Goal: Information Seeking & Learning: Learn about a topic

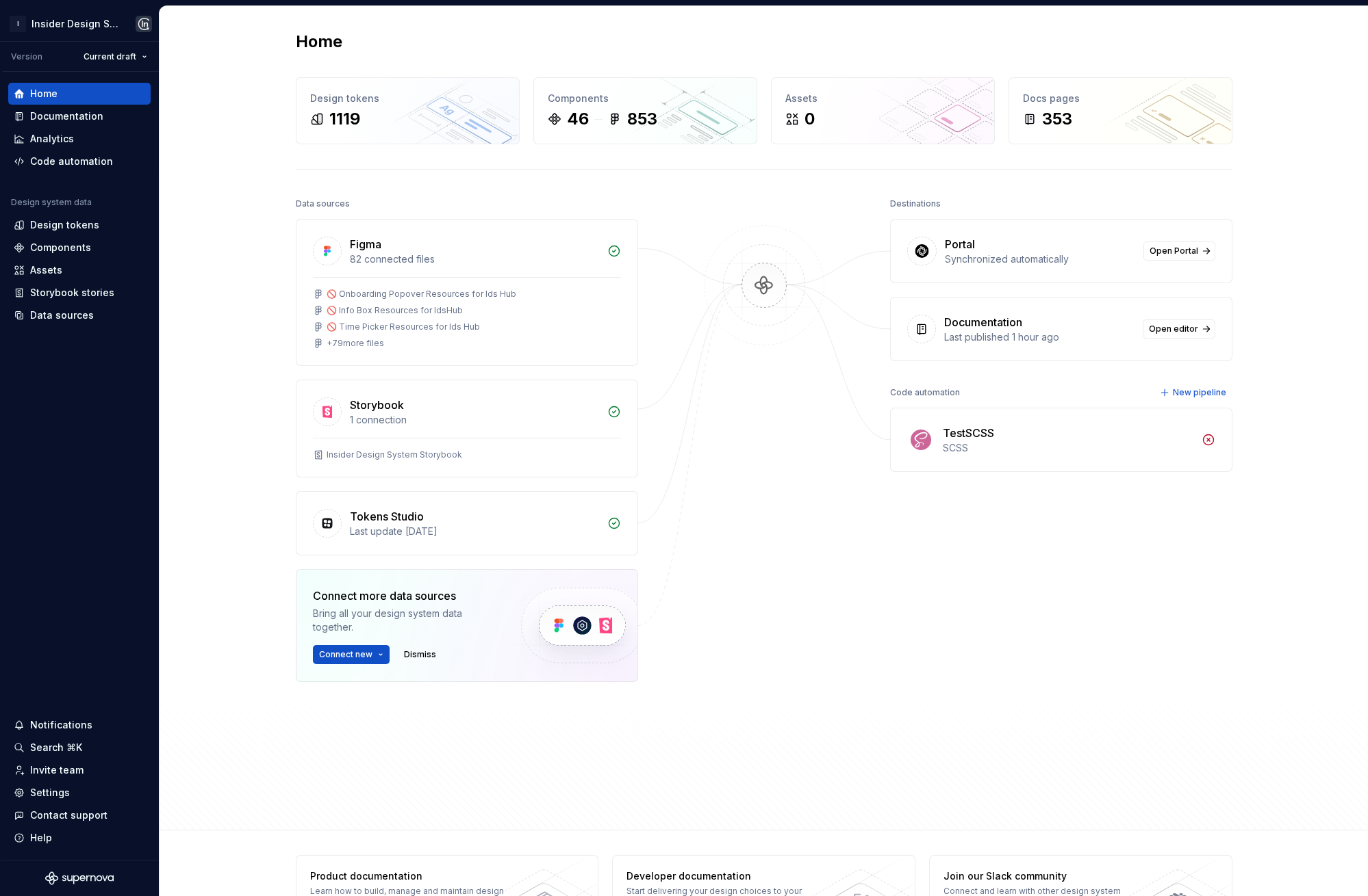
drag, startPoint x: 1213, startPoint y: 48, endPoint x: 1177, endPoint y: 46, distance: 36.1
click at [1099, 34] on div "Home" at bounding box center [763, 41] width 937 height 22
drag, startPoint x: 267, startPoint y: 488, endPoint x: 280, endPoint y: 427, distance: 62.4
click at [280, 427] on div "Home Design tokens 1119 Components 46 853 Assets 0 Docs pages 353 Data sources …" at bounding box center [763, 418] width 1208 height 824
drag, startPoint x: 207, startPoint y: 381, endPoint x: 204, endPoint y: 369, distance: 12.4
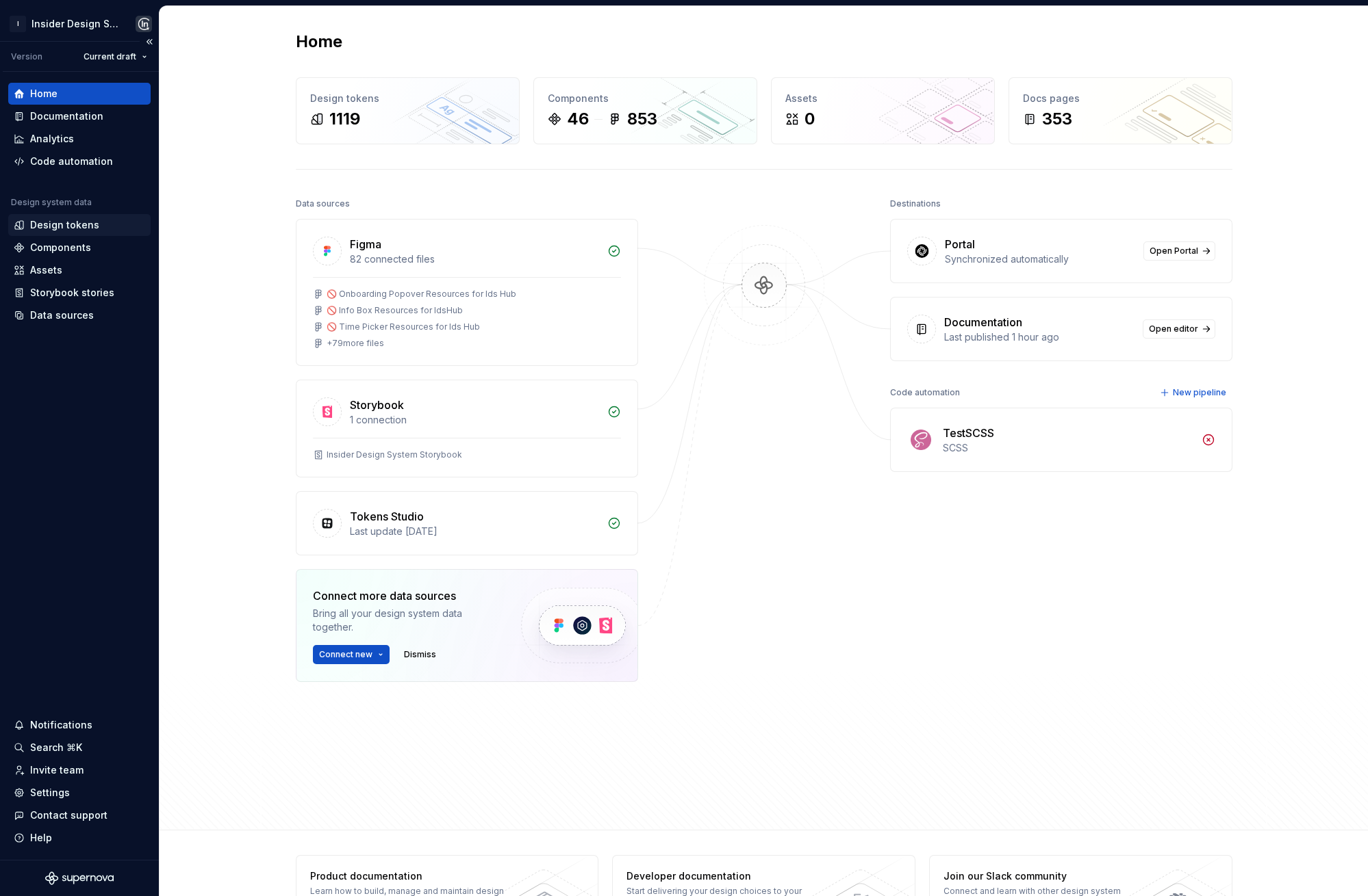
click at [81, 226] on div "Design tokens" at bounding box center [64, 225] width 69 height 13
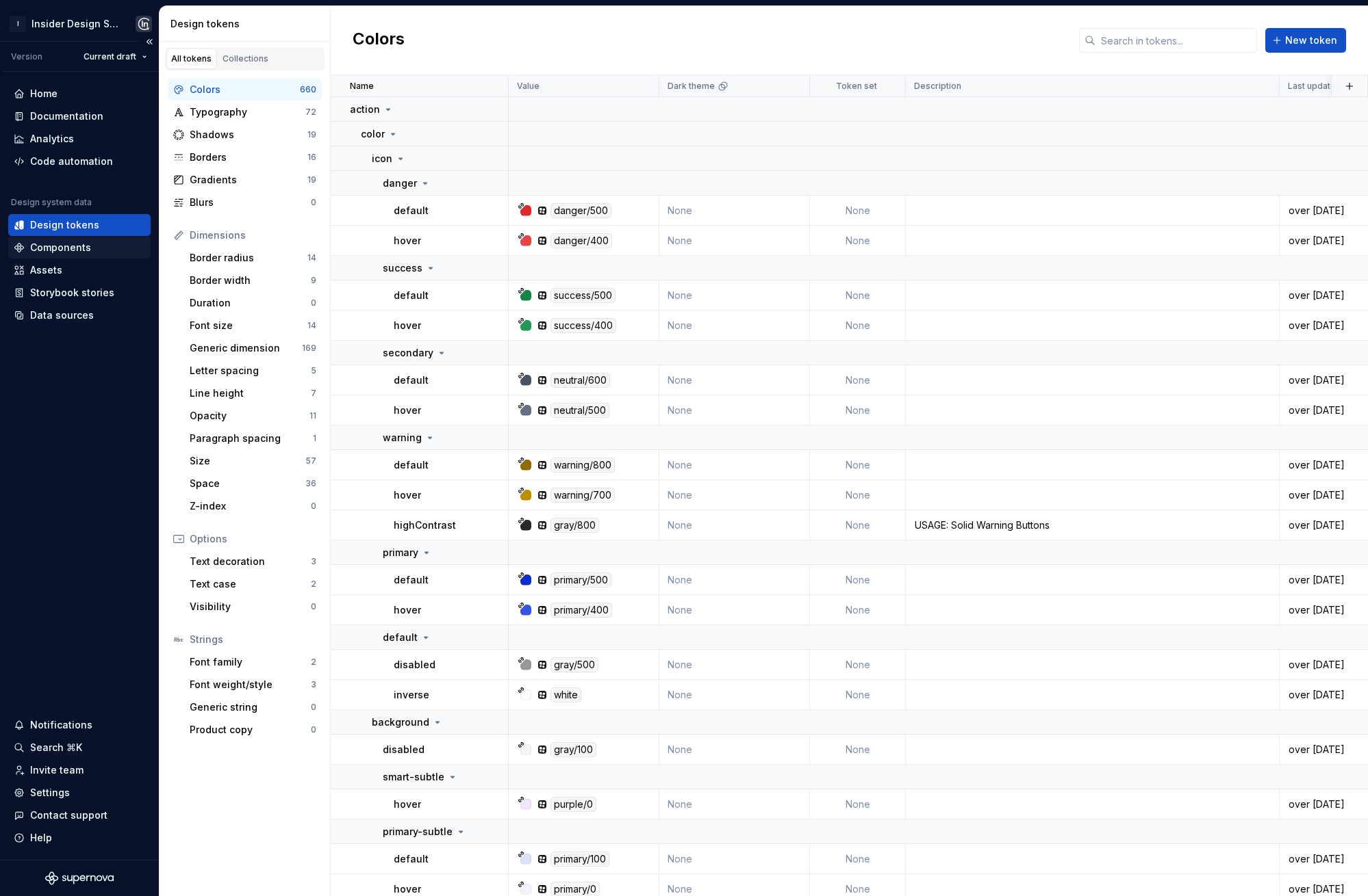
click at [58, 252] on div "Components" at bounding box center [60, 247] width 61 height 13
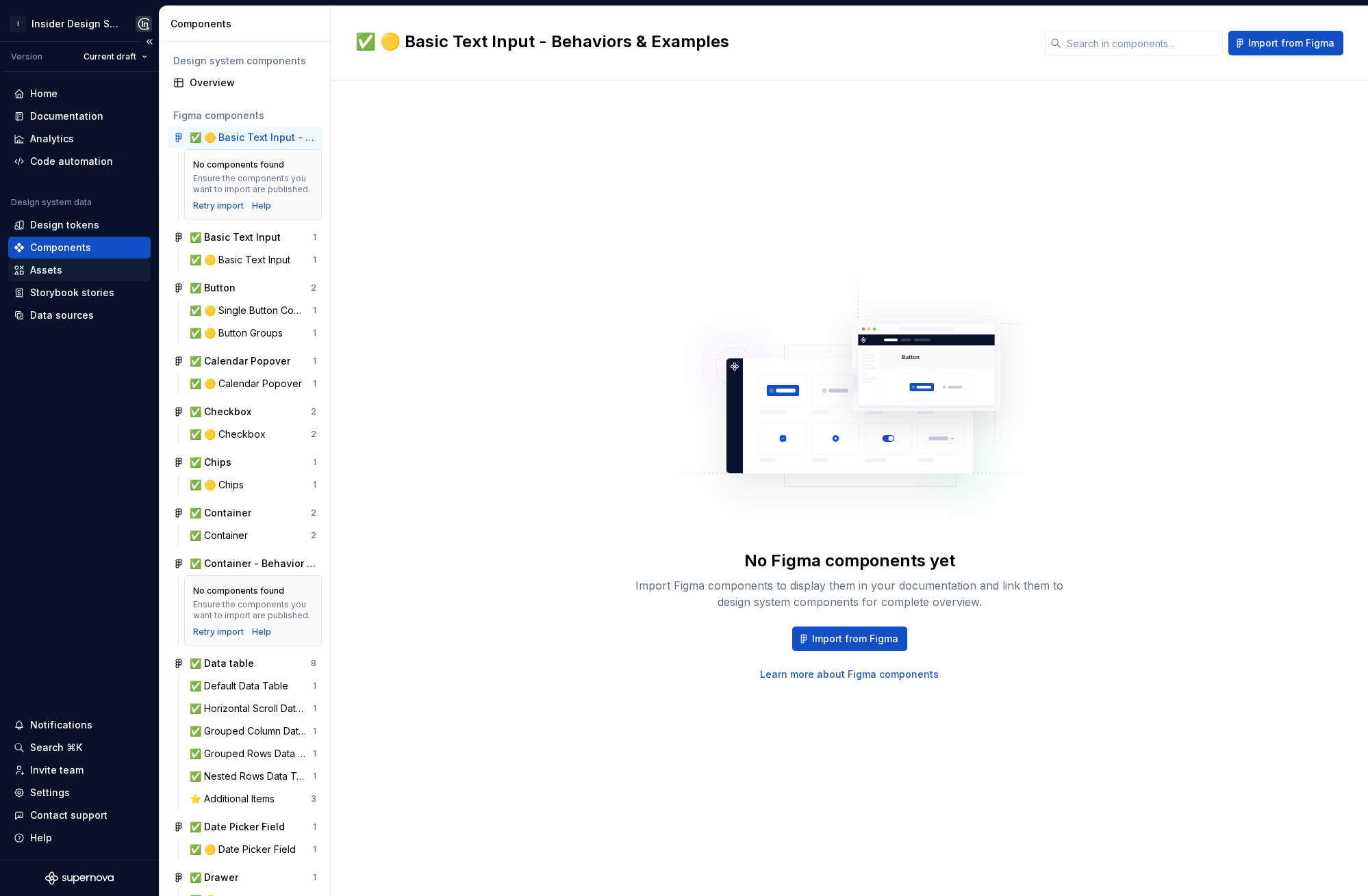
click at [62, 276] on div "Assets" at bounding box center [79, 270] width 131 height 13
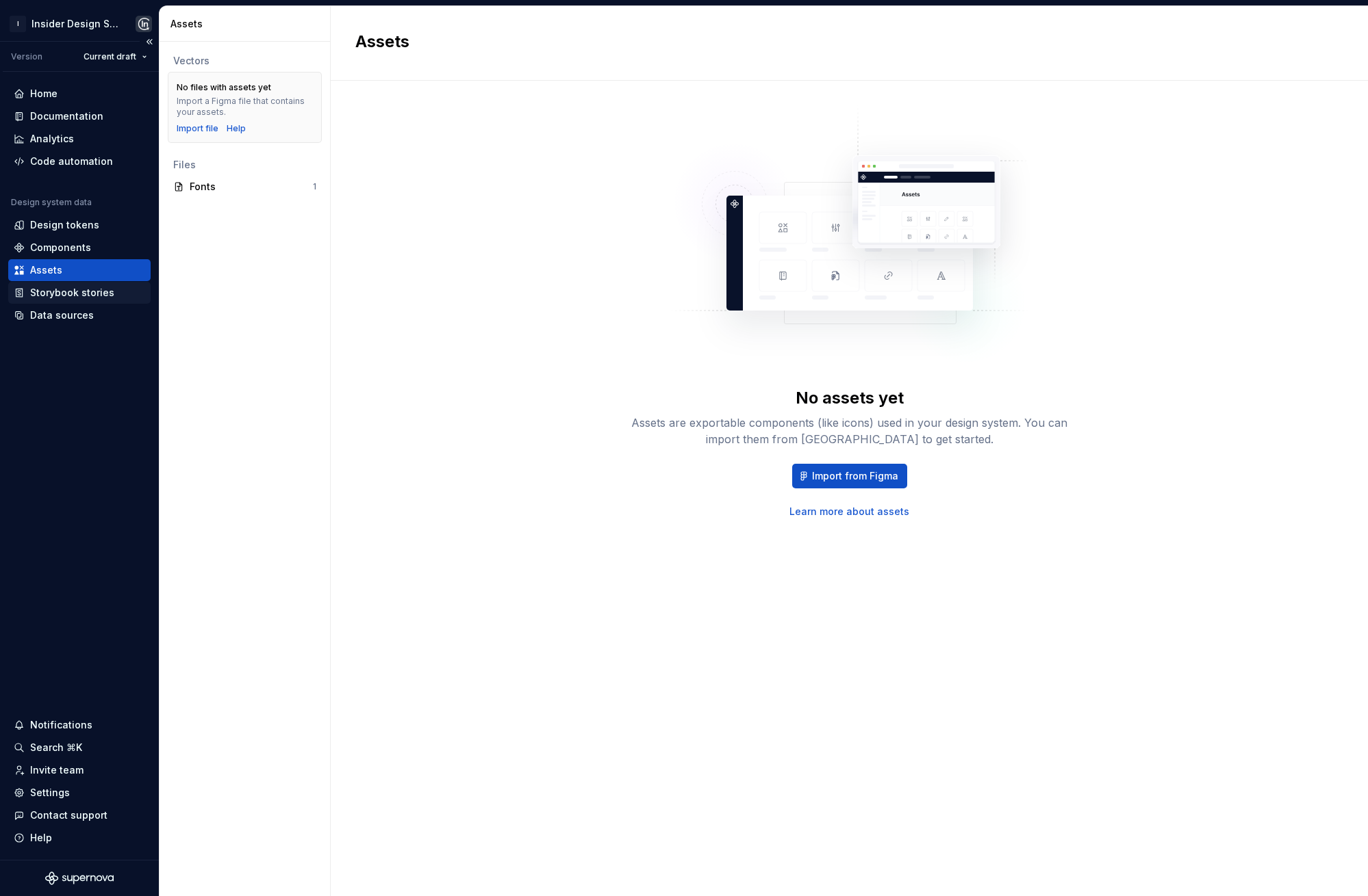
click at [70, 293] on div "Storybook stories" at bounding box center [72, 292] width 84 height 13
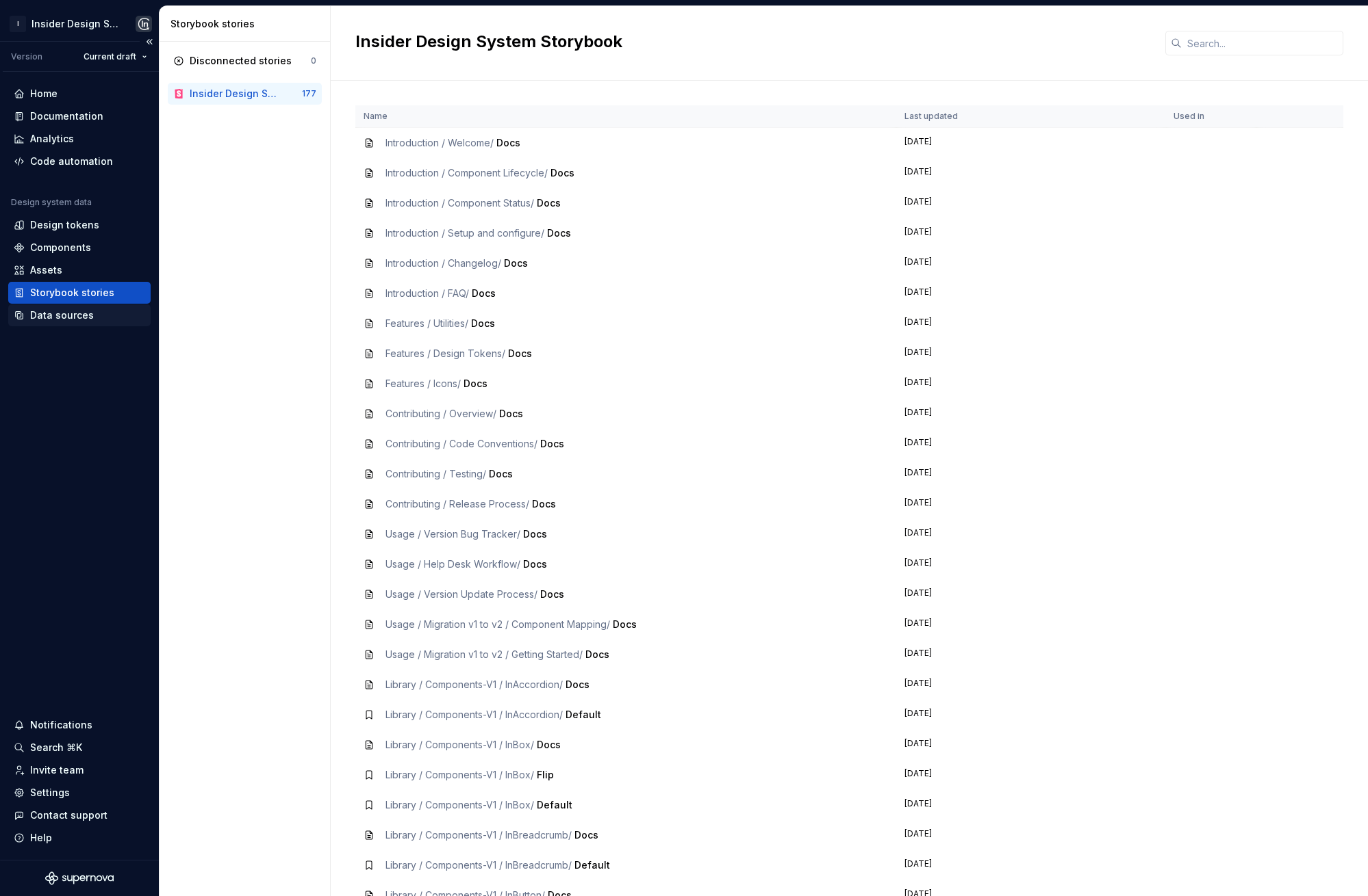
click at [76, 318] on div "Data sources" at bounding box center [61, 315] width 63 height 13
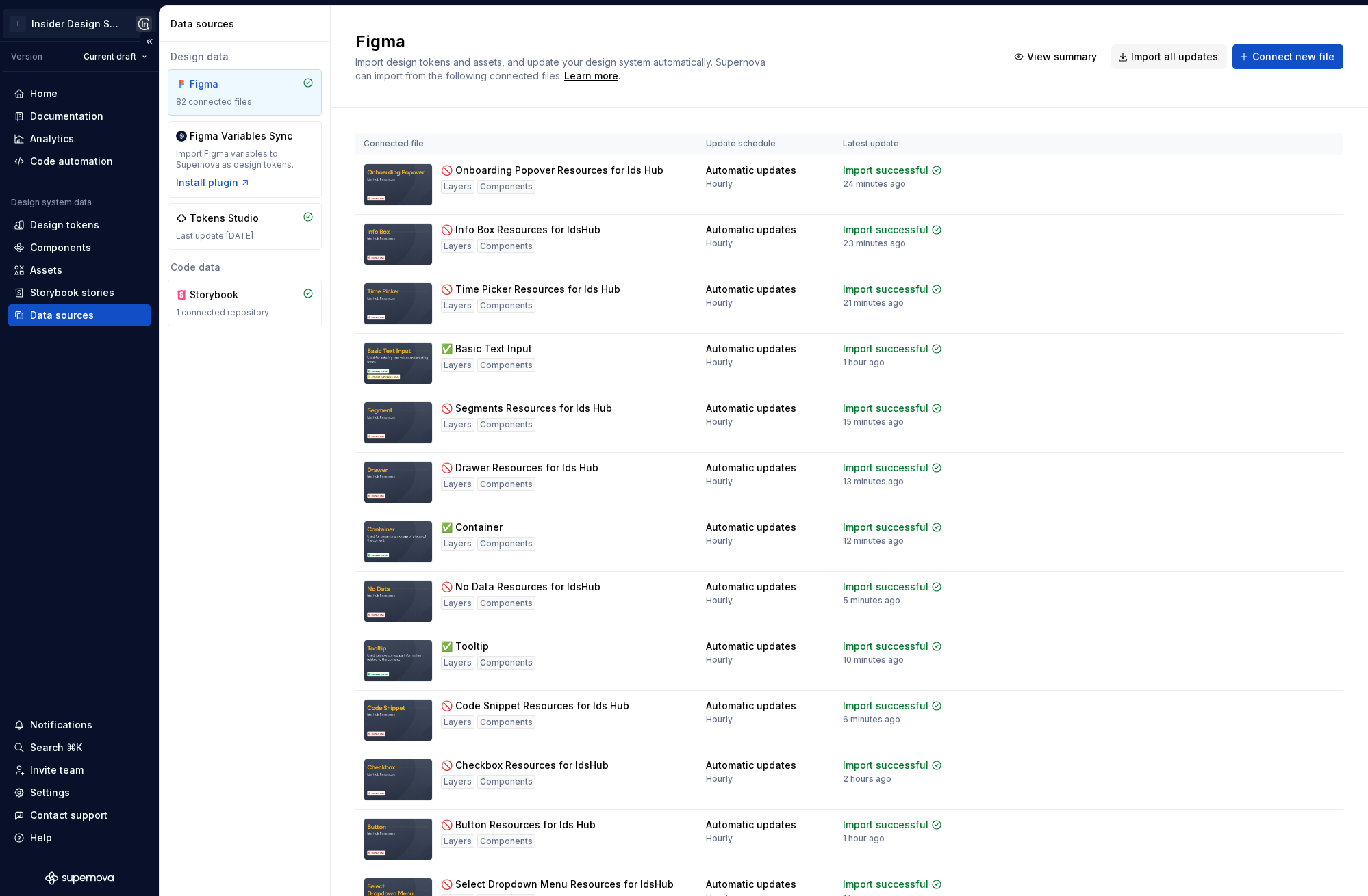
click at [58, 28] on html "I Insider Design System Version Current draft Home Documentation Analytics Code…" at bounding box center [684, 448] width 1368 height 896
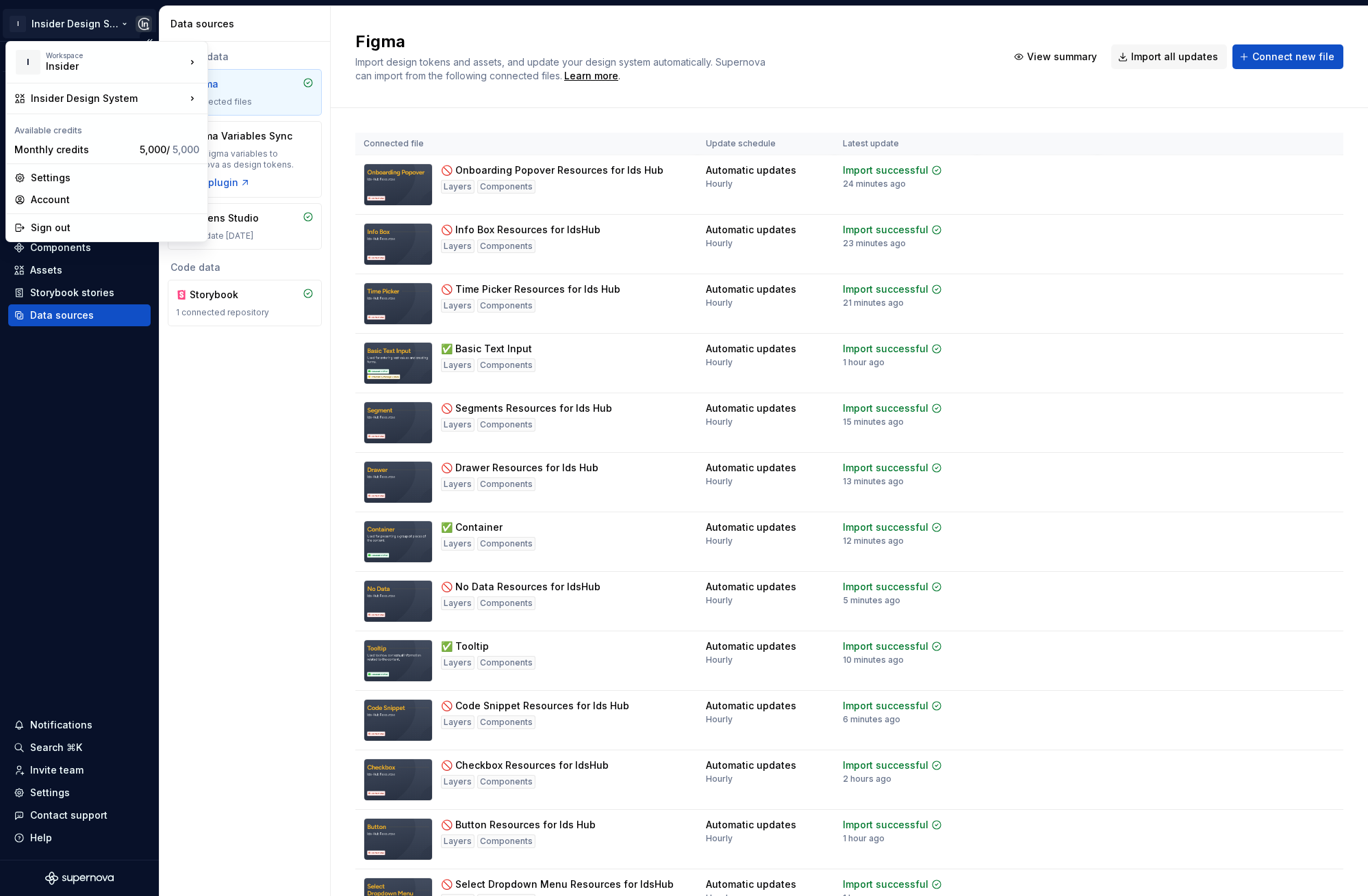
drag, startPoint x: 76, startPoint y: 12, endPoint x: 78, endPoint y: 44, distance: 32.1
click at [76, 13] on html "I Insider Design System Version Current draft Home Documentation Analytics Code…" at bounding box center [684, 448] width 1368 height 896
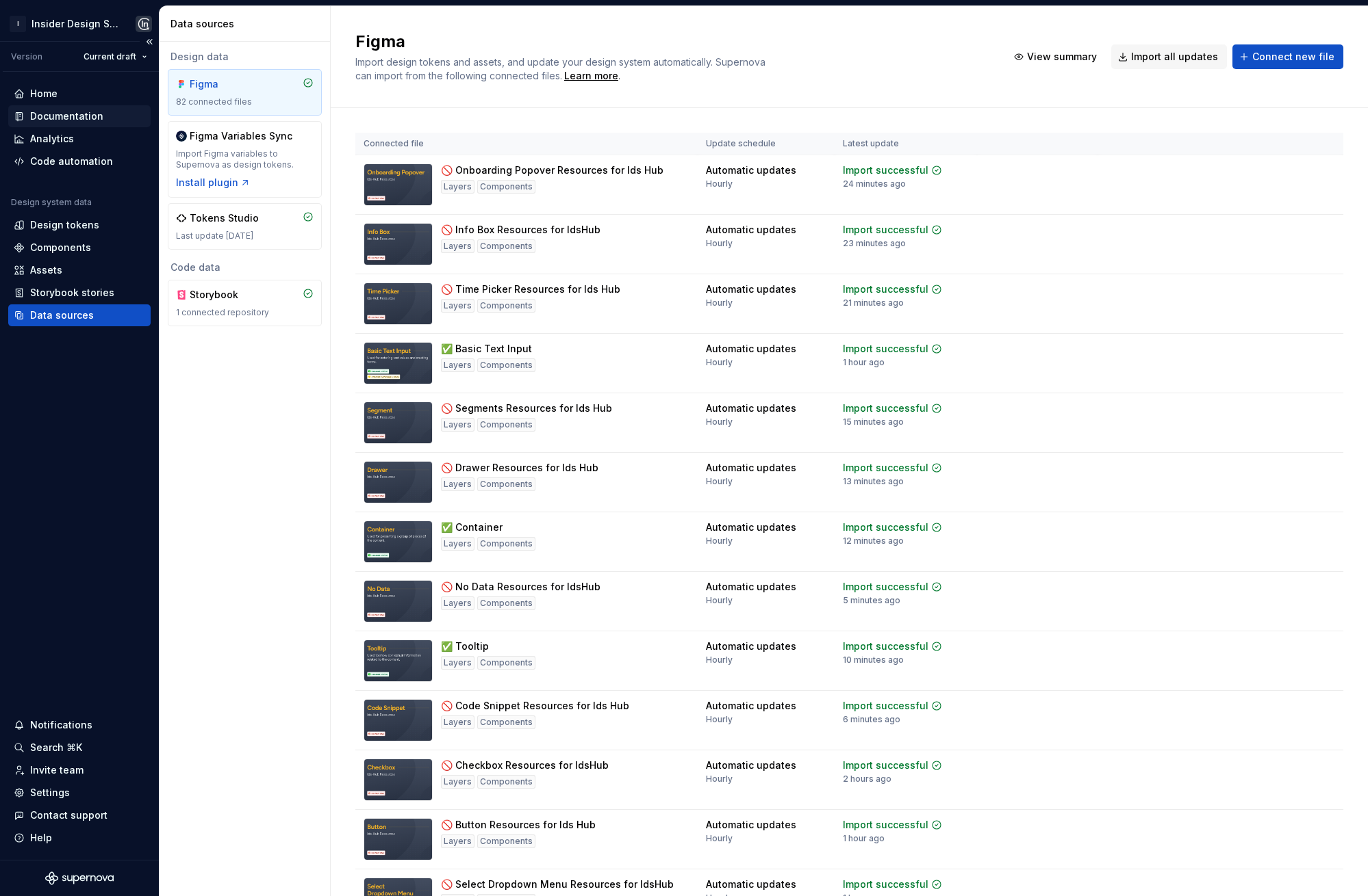
click at [85, 114] on div "Documentation" at bounding box center [66, 116] width 73 height 13
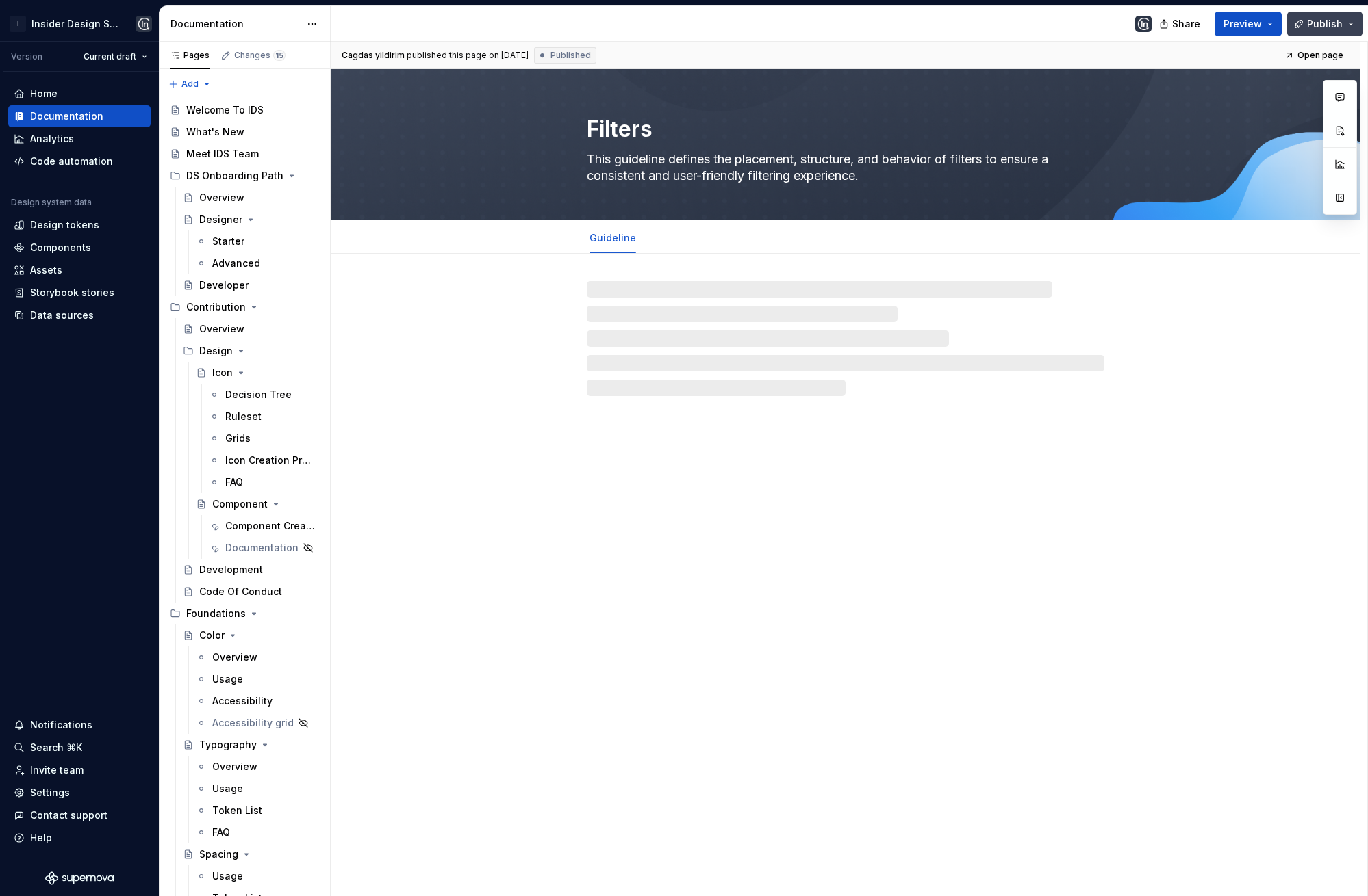
click at [1099, 26] on button "Publish" at bounding box center [1324, 24] width 76 height 25
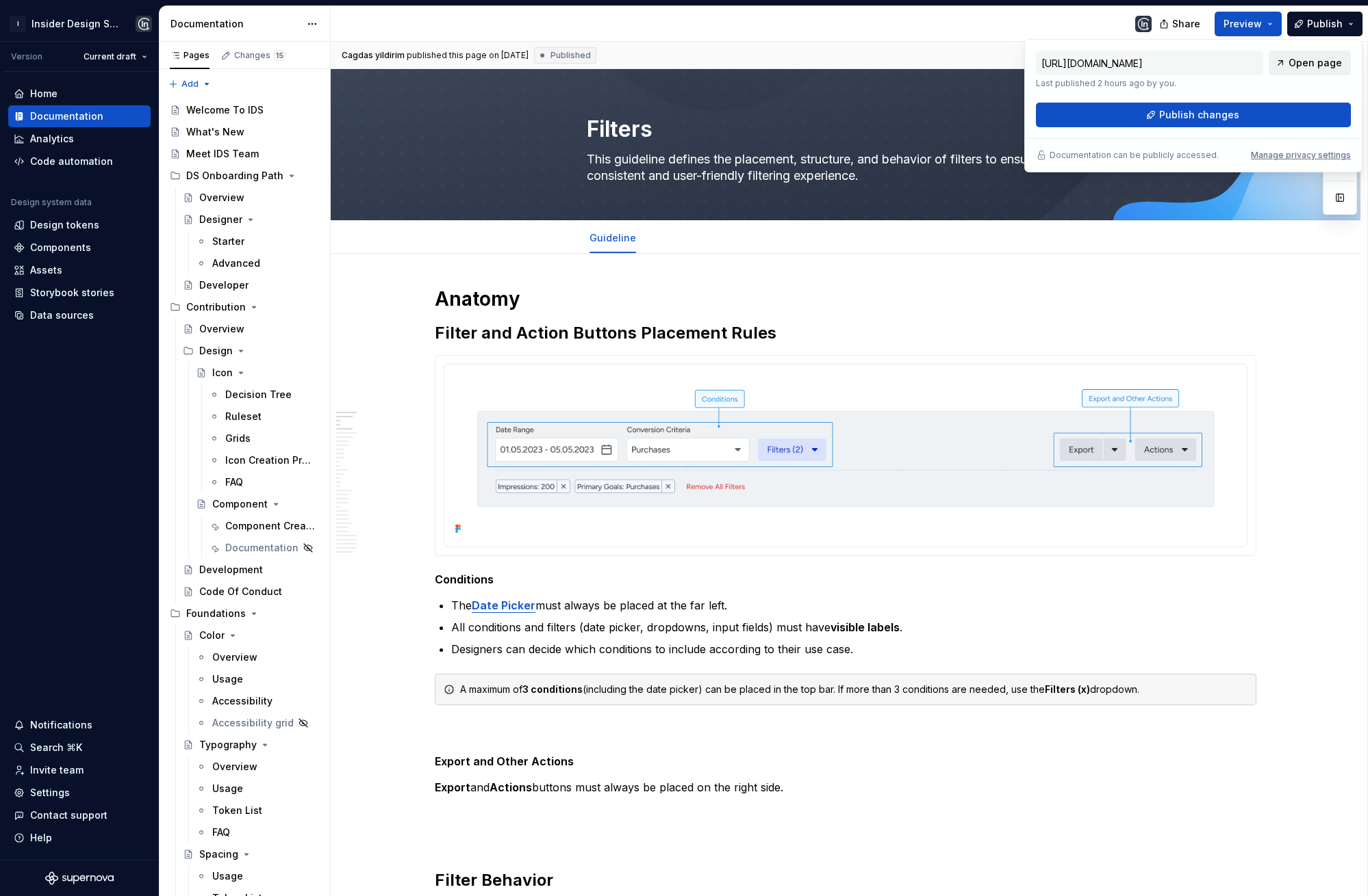
click at [1099, 59] on span "Open page" at bounding box center [1315, 63] width 54 height 13
type textarea "*"
